Goal: Information Seeking & Learning: Learn about a topic

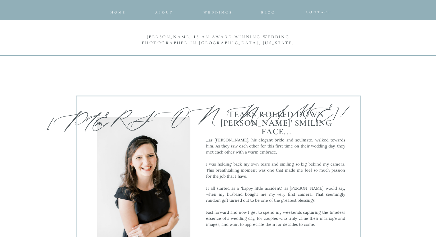
scroll to position [527, 0]
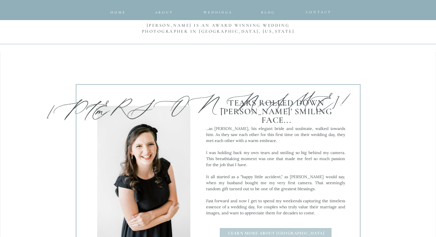
click at [288, 137] on p "...as Elizabeth, his elegant bride and soulmate, walked towards him. As they sa…" at bounding box center [275, 173] width 139 height 94
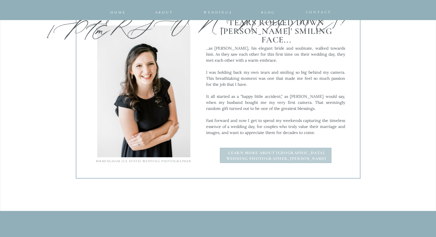
scroll to position [596, 0]
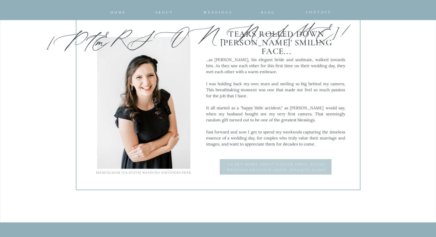
click at [282, 164] on b "Learn more about Birmingham Wedding photographer, Emily" at bounding box center [276, 167] width 100 height 11
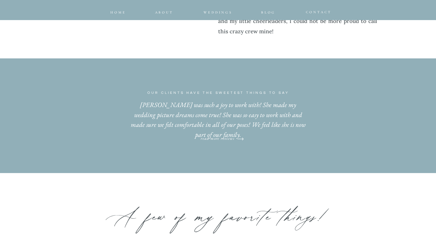
scroll to position [631, 0]
click at [230, 138] on p "read more reviews" at bounding box center [217, 136] width 53 height 5
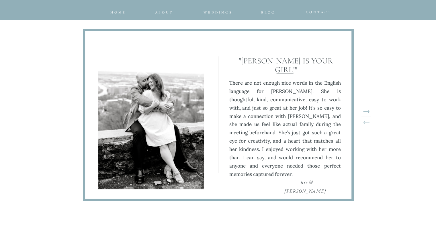
scroll to position [1928, 0]
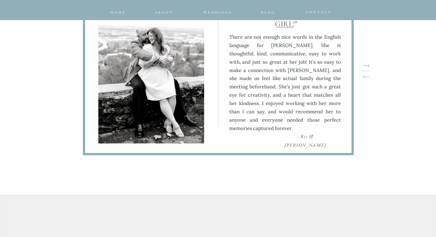
click at [366, 66] on icon at bounding box center [366, 65] width 6 height 3
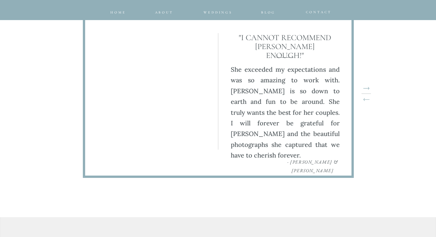
scroll to position [1905, 0]
click at [368, 87] on div at bounding box center [366, 88] width 6 height 3
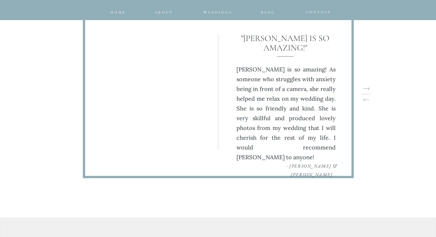
click at [367, 89] on icon at bounding box center [366, 88] width 6 height 3
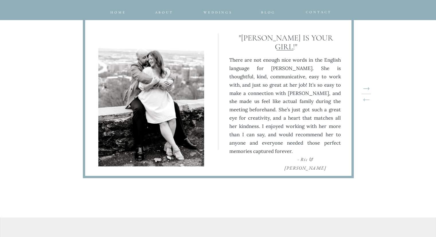
click at [367, 89] on icon at bounding box center [366, 88] width 6 height 3
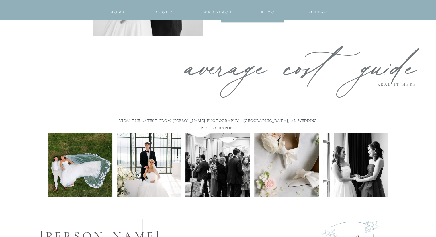
scroll to position [2616, 0]
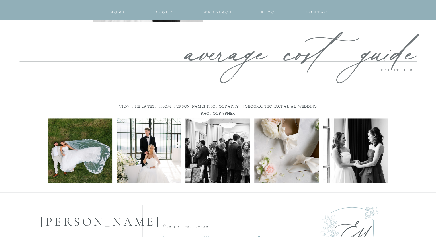
click at [87, 156] on img at bounding box center [80, 150] width 64 height 64
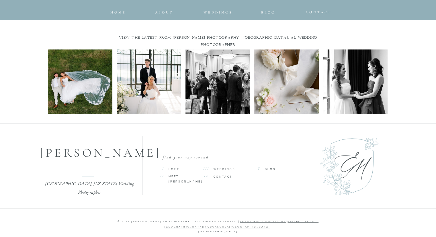
scroll to position [2688, 0]
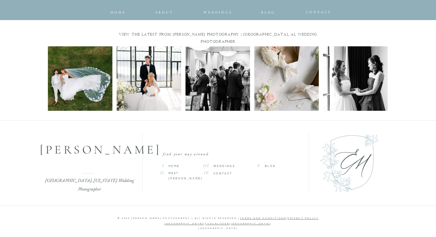
click at [175, 167] on span "Home" at bounding box center [174, 166] width 11 height 3
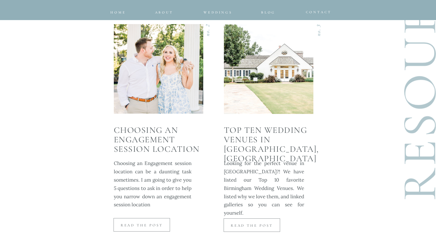
scroll to position [1422, 0]
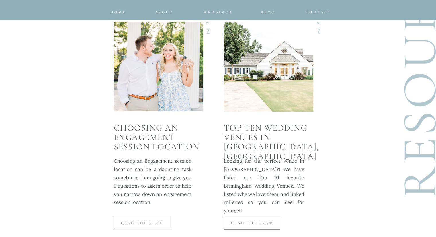
click at [147, 224] on p "Read the Post" at bounding box center [141, 222] width 53 height 5
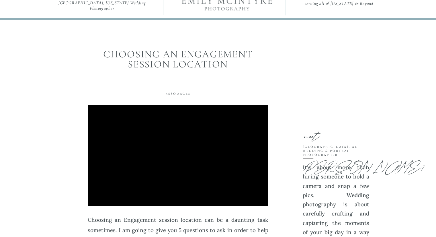
scroll to position [11, 0]
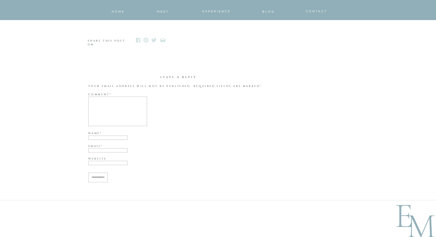
scroll to position [951, 0]
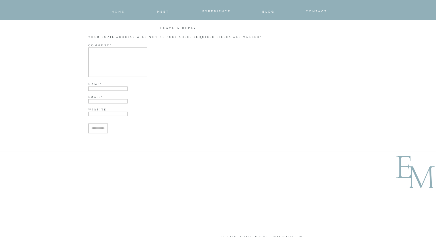
drag, startPoint x: 440, startPoint y: 154, endPoint x: 120, endPoint y: 11, distance: 350.6
click at [120, 11] on span "home" at bounding box center [118, 11] width 13 height 3
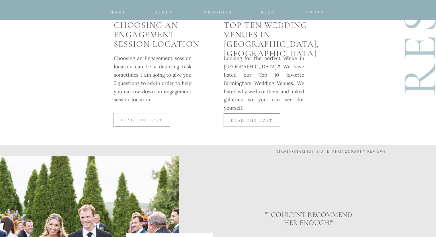
scroll to position [1525, 0]
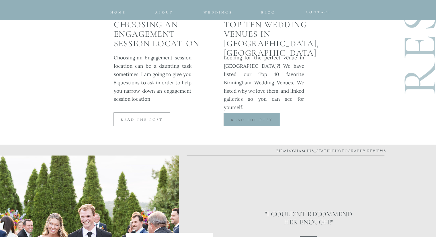
click at [253, 122] on div at bounding box center [252, 119] width 56 height 13
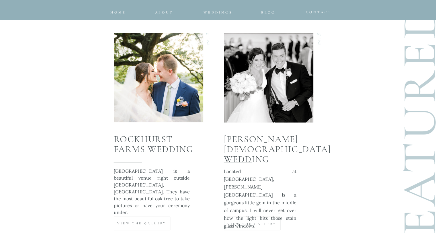
scroll to position [2167, 0]
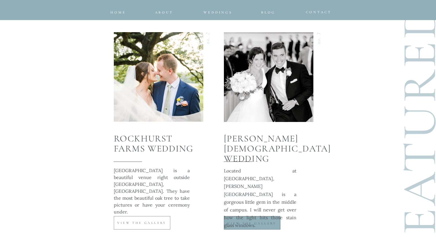
click at [243, 227] on div at bounding box center [252, 222] width 56 height 13
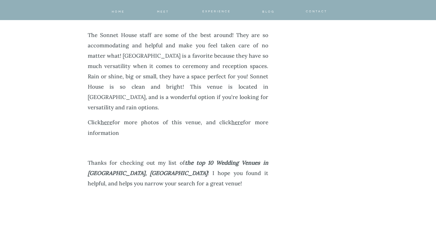
scroll to position [3853, 0]
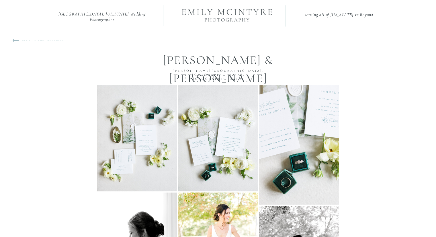
click at [24, 41] on p "back to the galleries" at bounding box center [46, 43] width 49 height 9
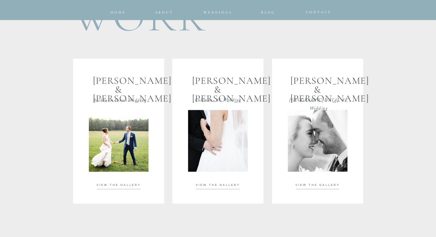
scroll to position [1006, 0]
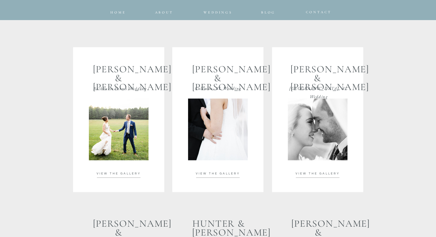
click at [219, 175] on p "VIEW THE GALLERY" at bounding box center [218, 173] width 58 height 4
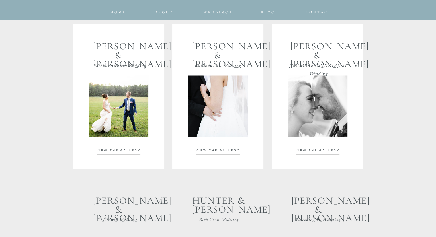
scroll to position [1041, 0]
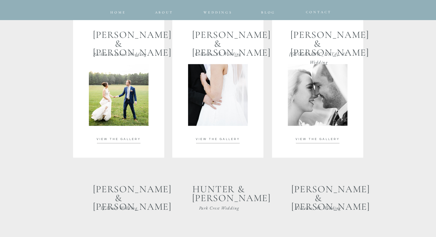
click at [120, 138] on span "VIEW THE GALLERY" at bounding box center [119, 138] width 44 height 3
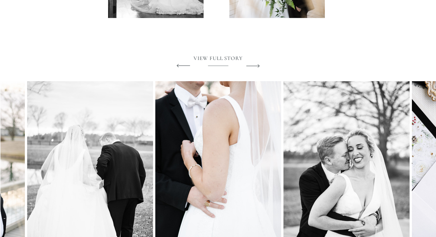
scroll to position [1502, 0]
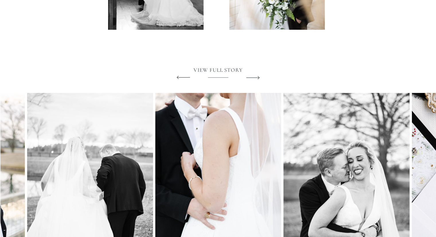
click at [254, 78] on polygon at bounding box center [252, 77] width 13 height 3
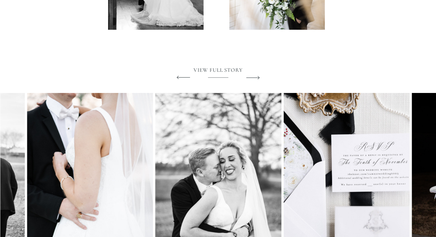
click at [254, 78] on polygon at bounding box center [252, 77] width 13 height 3
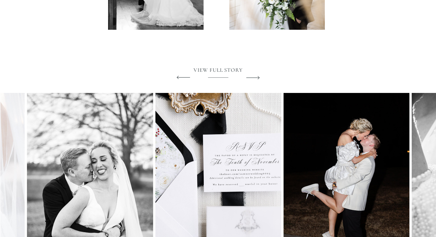
click at [254, 78] on polygon at bounding box center [252, 77] width 13 height 3
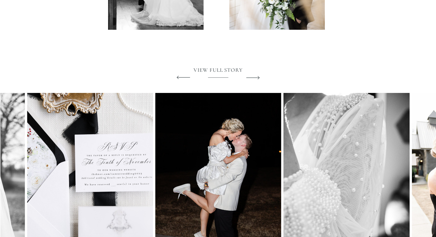
click at [254, 78] on polygon at bounding box center [252, 77] width 13 height 3
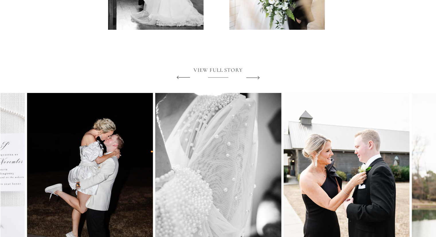
click at [254, 78] on polygon at bounding box center [252, 77] width 13 height 3
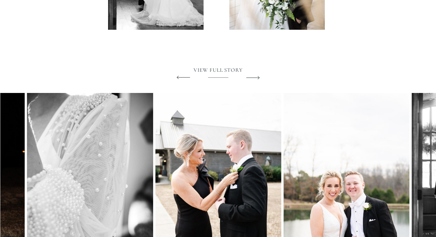
click at [254, 78] on polygon at bounding box center [252, 77] width 13 height 3
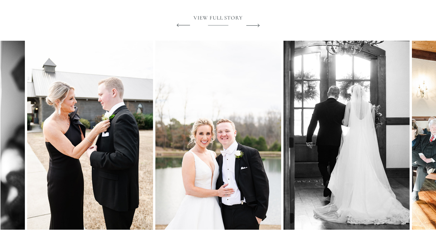
scroll to position [1559, 0]
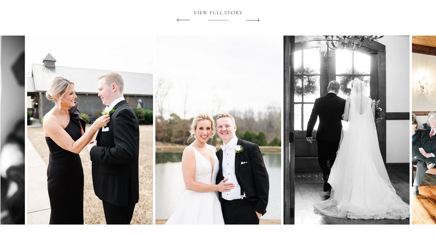
click at [252, 21] on icon at bounding box center [252, 20] width 17 height 21
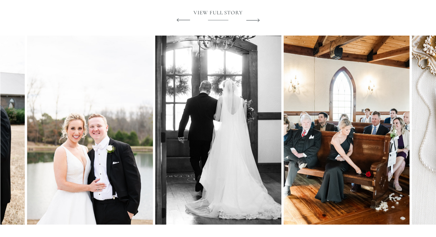
click at [252, 21] on icon at bounding box center [252, 20] width 17 height 21
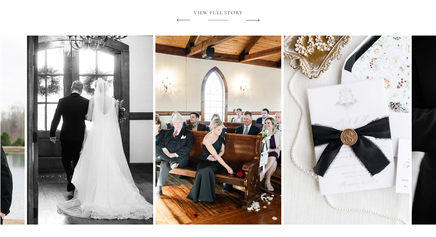
click at [252, 22] on icon at bounding box center [252, 20] width 17 height 21
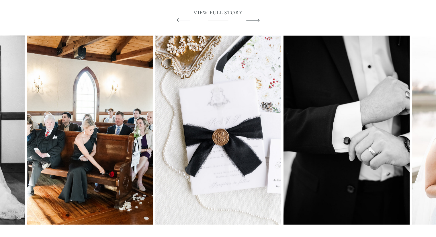
click at [252, 22] on icon at bounding box center [252, 20] width 17 height 21
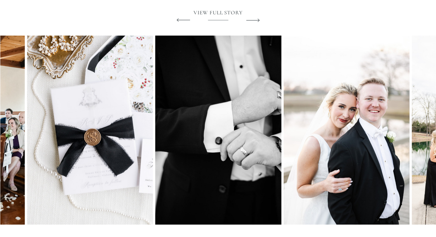
click at [252, 22] on icon at bounding box center [252, 20] width 17 height 21
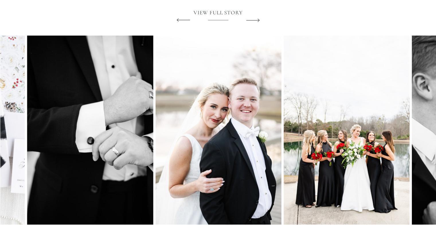
click at [252, 22] on icon at bounding box center [252, 20] width 17 height 21
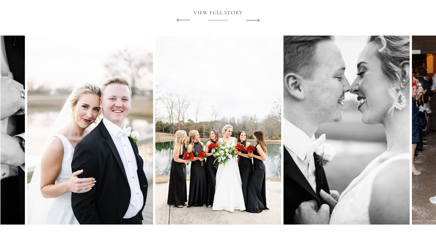
click at [252, 22] on icon at bounding box center [252, 20] width 17 height 21
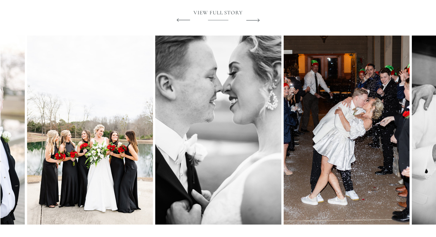
click at [252, 22] on icon at bounding box center [252, 20] width 17 height 21
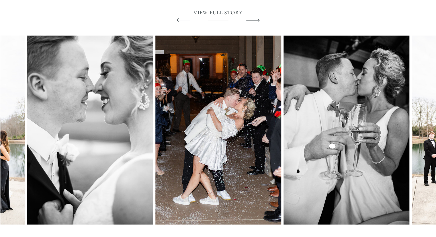
click at [252, 22] on icon at bounding box center [252, 20] width 17 height 21
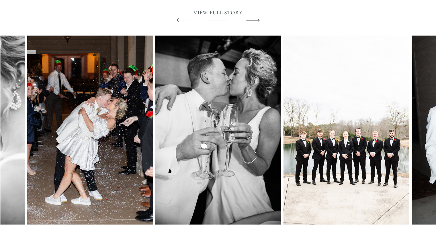
click at [252, 22] on icon at bounding box center [252, 20] width 17 height 21
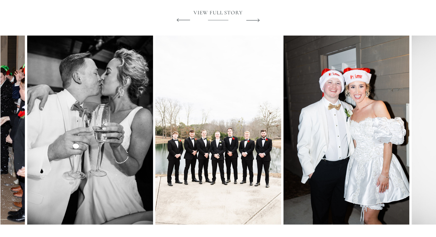
click at [252, 22] on icon at bounding box center [252, 20] width 17 height 21
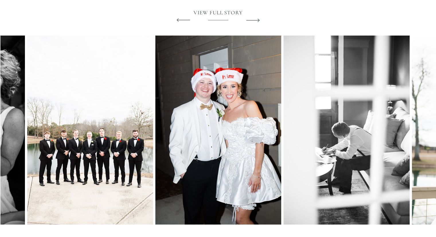
click at [252, 22] on icon at bounding box center [252, 20] width 17 height 21
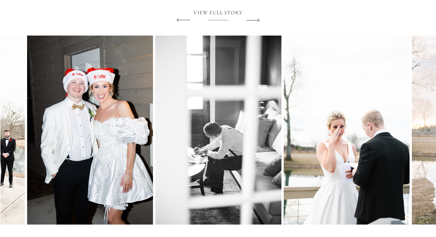
click at [253, 21] on icon at bounding box center [252, 20] width 17 height 21
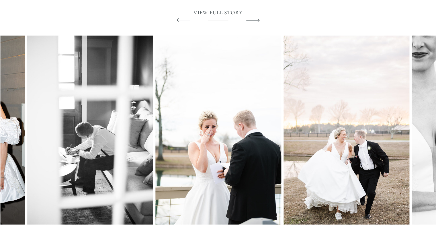
click at [253, 21] on icon at bounding box center [252, 20] width 17 height 21
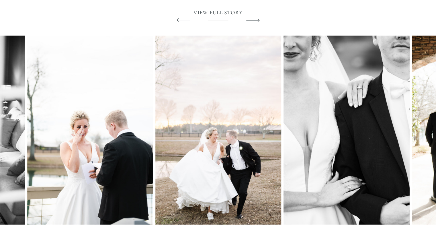
click at [253, 21] on icon at bounding box center [252, 20] width 17 height 21
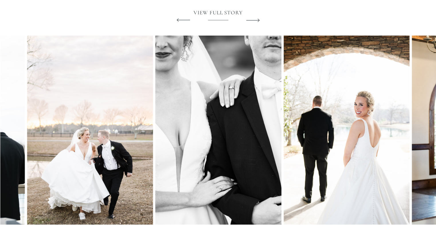
click at [253, 21] on icon at bounding box center [252, 20] width 17 height 21
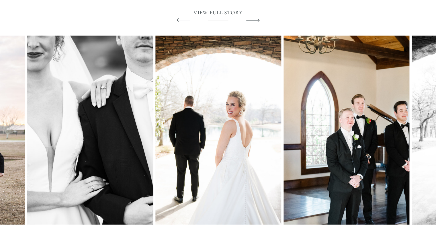
click at [253, 22] on icon at bounding box center [252, 20] width 17 height 21
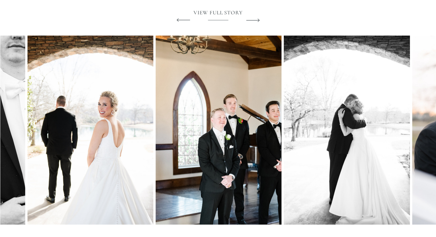
click at [253, 22] on icon at bounding box center [252, 20] width 17 height 21
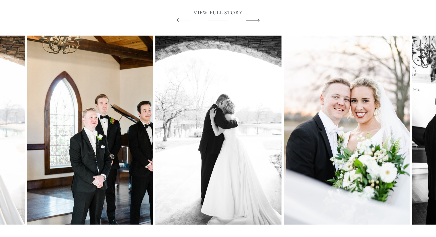
click at [253, 22] on icon at bounding box center [252, 20] width 17 height 21
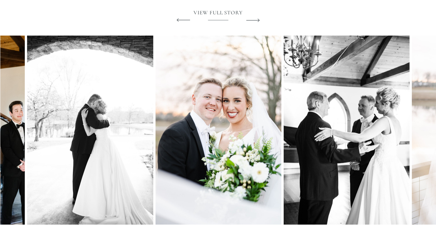
click at [253, 22] on icon at bounding box center [252, 20] width 17 height 21
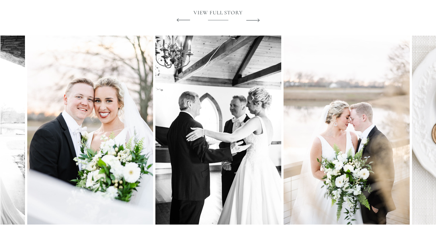
click at [253, 22] on icon at bounding box center [252, 20] width 17 height 21
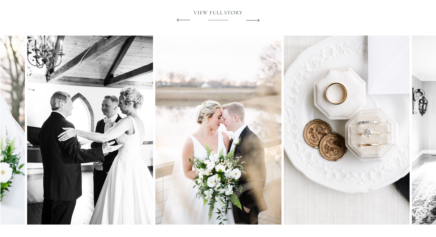
click at [253, 22] on icon at bounding box center [252, 20] width 17 height 21
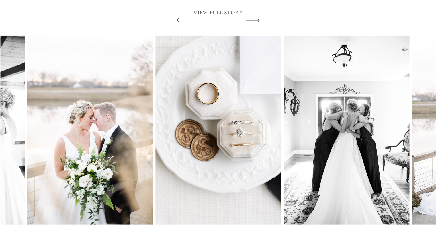
click at [253, 22] on icon at bounding box center [252, 20] width 17 height 21
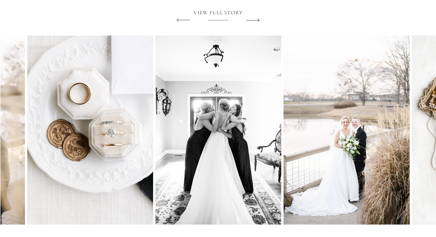
click at [253, 23] on icon at bounding box center [252, 20] width 17 height 21
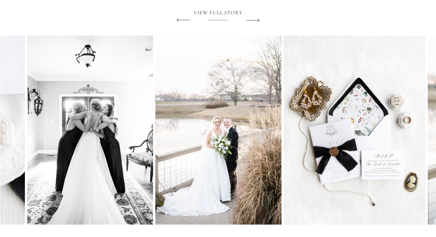
click at [253, 23] on icon at bounding box center [252, 20] width 17 height 21
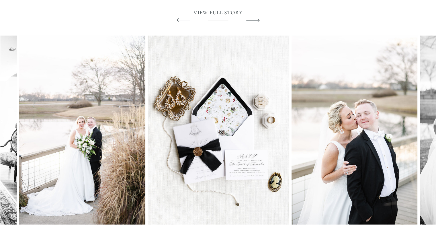
click at [253, 23] on icon at bounding box center [252, 20] width 17 height 21
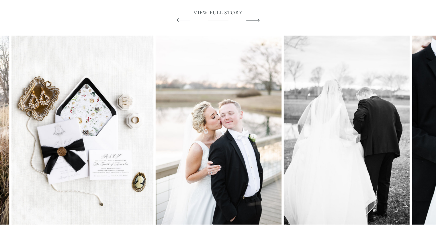
click at [253, 23] on icon at bounding box center [252, 20] width 17 height 21
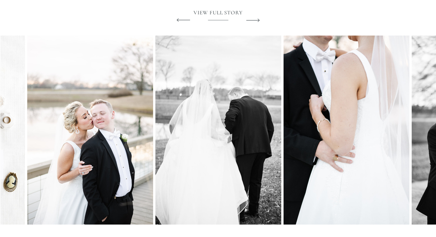
click at [253, 23] on icon at bounding box center [252, 20] width 17 height 21
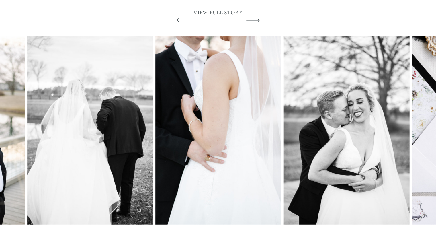
click at [253, 23] on icon at bounding box center [252, 20] width 17 height 21
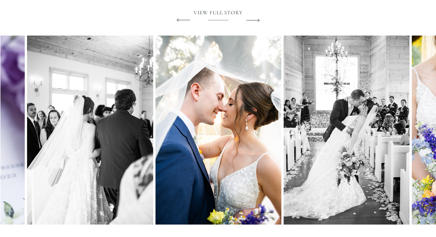
scroll to position [1571, 0]
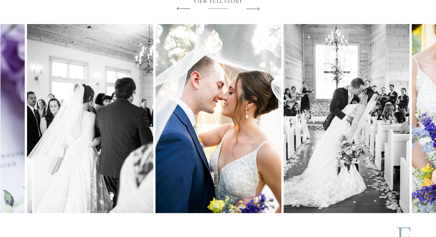
click at [254, 8] on icon at bounding box center [252, 8] width 17 height 21
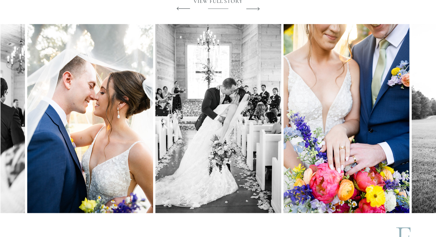
click at [254, 8] on icon at bounding box center [252, 8] width 17 height 21
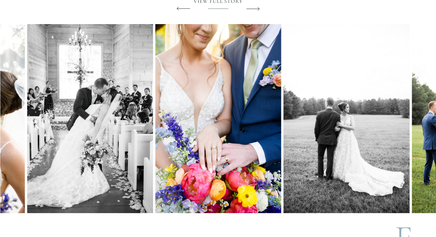
click at [254, 8] on icon at bounding box center [252, 8] width 17 height 21
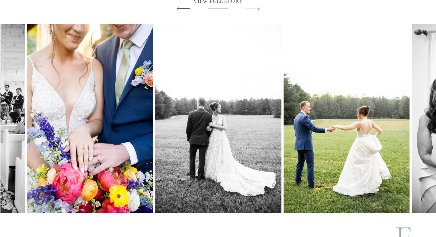
click at [254, 8] on icon at bounding box center [252, 8] width 17 height 21
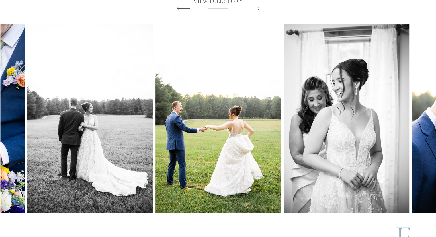
click at [254, 8] on icon at bounding box center [252, 8] width 17 height 21
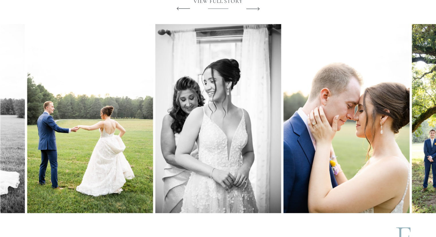
click at [254, 8] on icon at bounding box center [252, 8] width 17 height 21
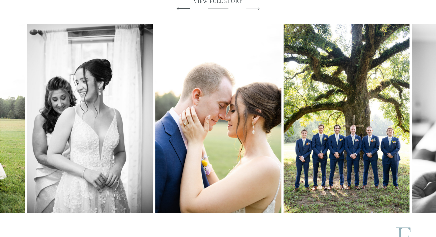
click at [254, 8] on icon at bounding box center [252, 8] width 17 height 21
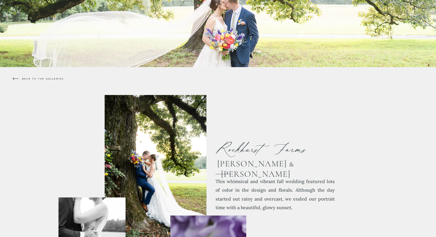
scroll to position [165, 0]
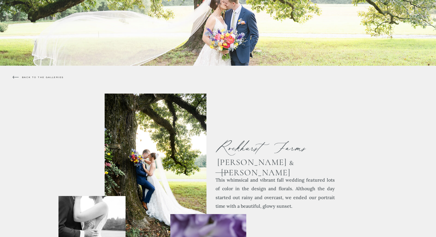
click at [17, 78] on div at bounding box center [15, 76] width 6 height 3
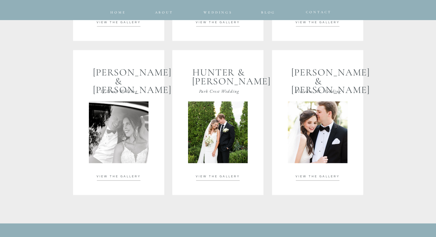
scroll to position [1157, 0]
click at [221, 178] on h2 "VIEW THE GALLERY" at bounding box center [218, 176] width 58 height 4
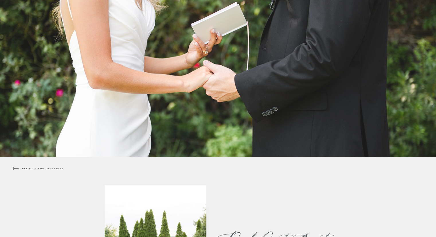
scroll to position [75, 0]
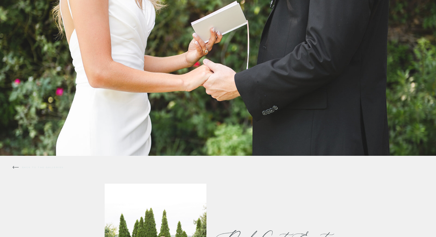
click at [41, 170] on p "back to the galleries" at bounding box center [46, 170] width 49 height 9
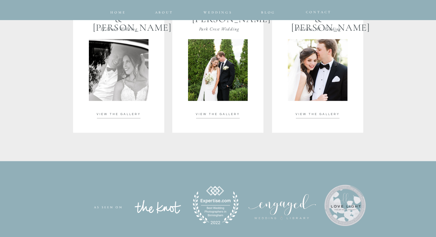
scroll to position [1215, 0]
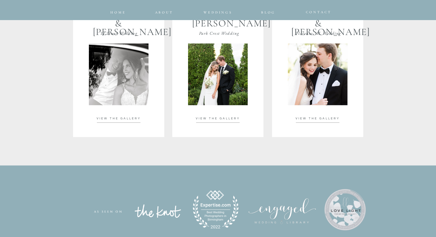
click at [316, 118] on span "VIEW THE GALLERY" at bounding box center [318, 118] width 44 height 3
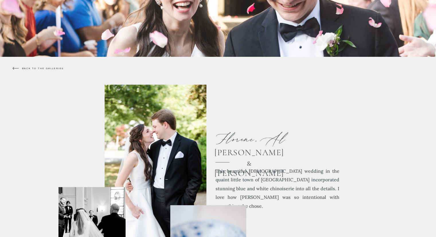
scroll to position [174, 0]
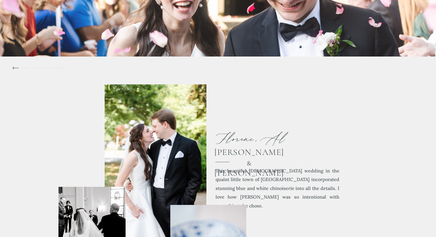
click at [39, 69] on p "back to the galleries" at bounding box center [46, 71] width 49 height 9
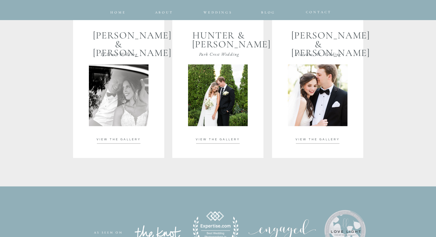
scroll to position [1196, 0]
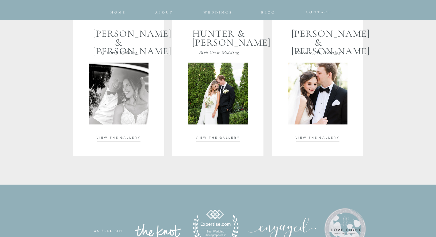
click at [112, 136] on span "VIEW THE GALLERY" at bounding box center [119, 137] width 44 height 3
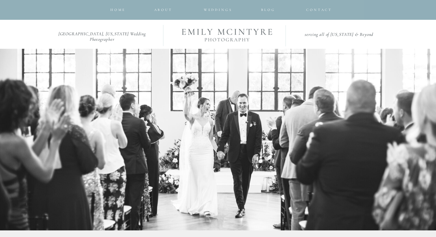
click at [267, 13] on div at bounding box center [226, 19] width 111 height 99
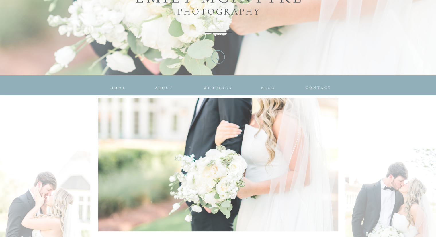
scroll to position [188, 0]
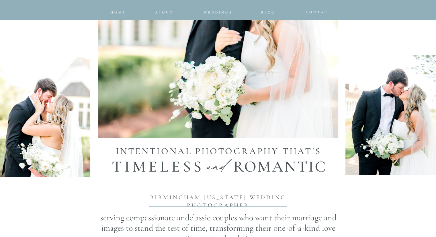
scroll to position [283, 0]
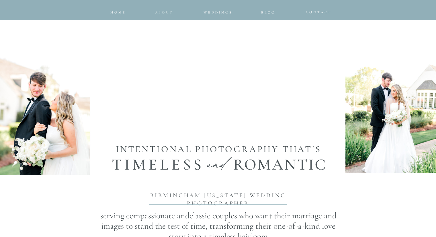
click at [164, 13] on nav "about" at bounding box center [163, 10] width 16 height 3
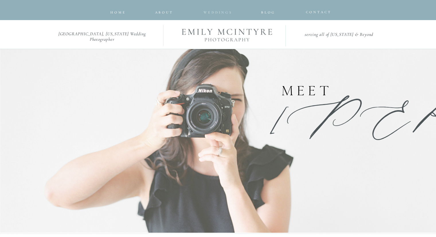
click at [221, 11] on span "Weddings" at bounding box center [218, 12] width 29 height 4
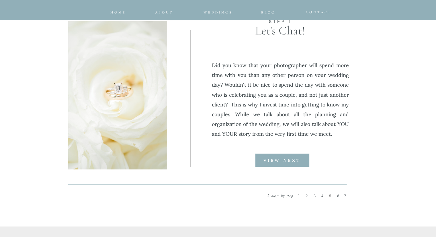
scroll to position [723, 0]
click at [296, 157] on p "VIEW NEXT" at bounding box center [282, 159] width 54 height 5
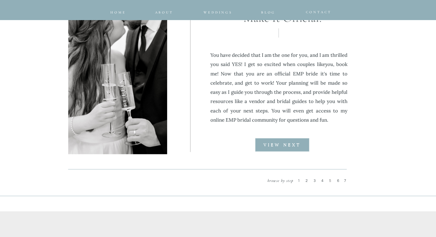
scroll to position [743, 0]
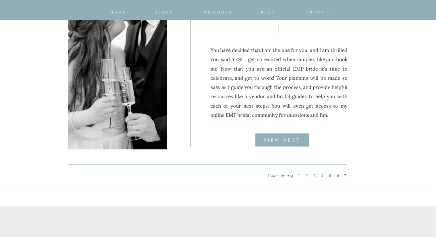
click at [298, 142] on div at bounding box center [282, 139] width 54 height 13
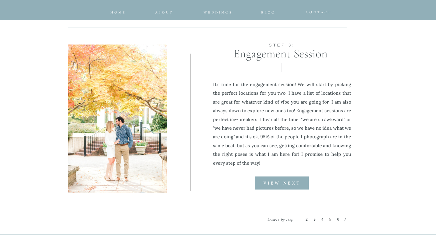
scroll to position [699, 0]
click at [294, 187] on div at bounding box center [282, 182] width 54 height 13
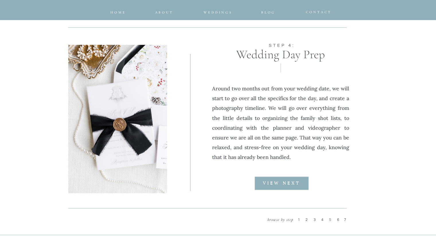
click at [292, 186] on div at bounding box center [282, 182] width 54 height 13
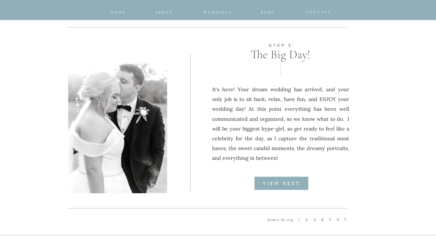
click at [301, 186] on div at bounding box center [281, 182] width 54 height 13
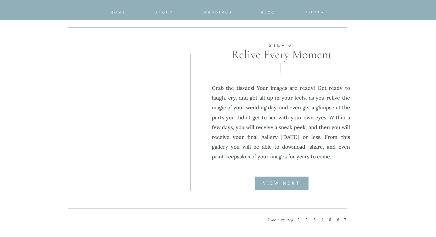
click at [295, 188] on div at bounding box center [282, 182] width 54 height 13
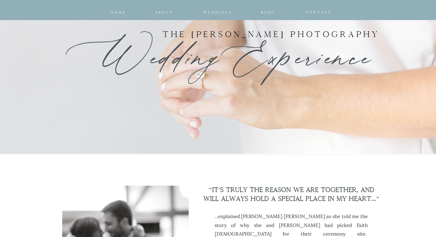
scroll to position [46, 0]
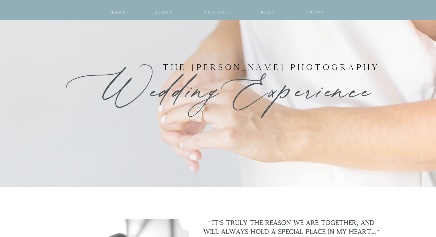
click at [219, 12] on span "Weddings" at bounding box center [218, 12] width 29 height 4
click at [210, 11] on span "Weddings" at bounding box center [218, 12] width 29 height 4
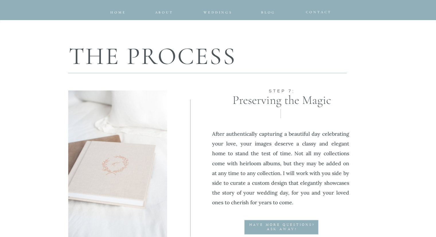
scroll to position [669, 0]
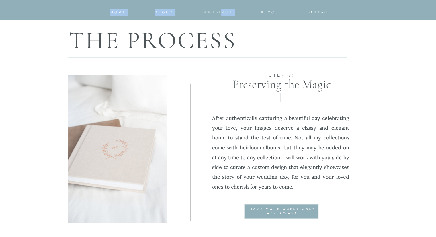
drag, startPoint x: 220, startPoint y: 7, endPoint x: 221, endPoint y: 12, distance: 4.4
click at [221, 12] on span "Weddings" at bounding box center [218, 12] width 29 height 4
click at [240, 39] on p "The Process" at bounding box center [152, 38] width 183 height 25
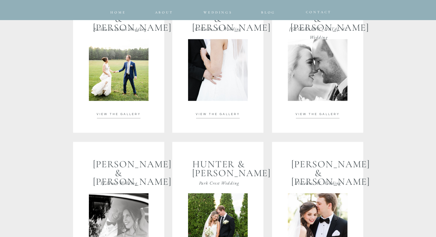
scroll to position [1037, 0]
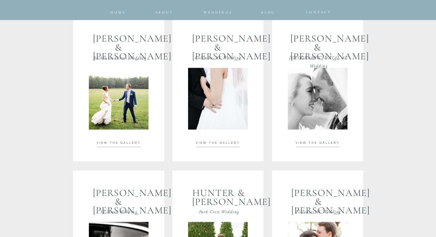
click at [112, 112] on div at bounding box center [119, 99] width 60 height 62
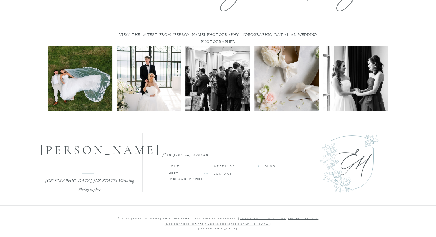
scroll to position [2059, 0]
click at [86, 85] on img at bounding box center [80, 78] width 64 height 64
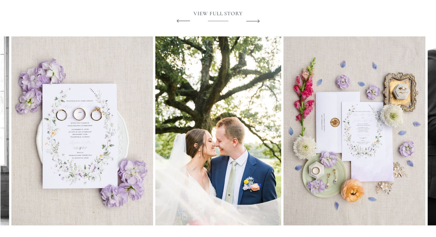
scroll to position [1558, 0]
